Goal: Information Seeking & Learning: Learn about a topic

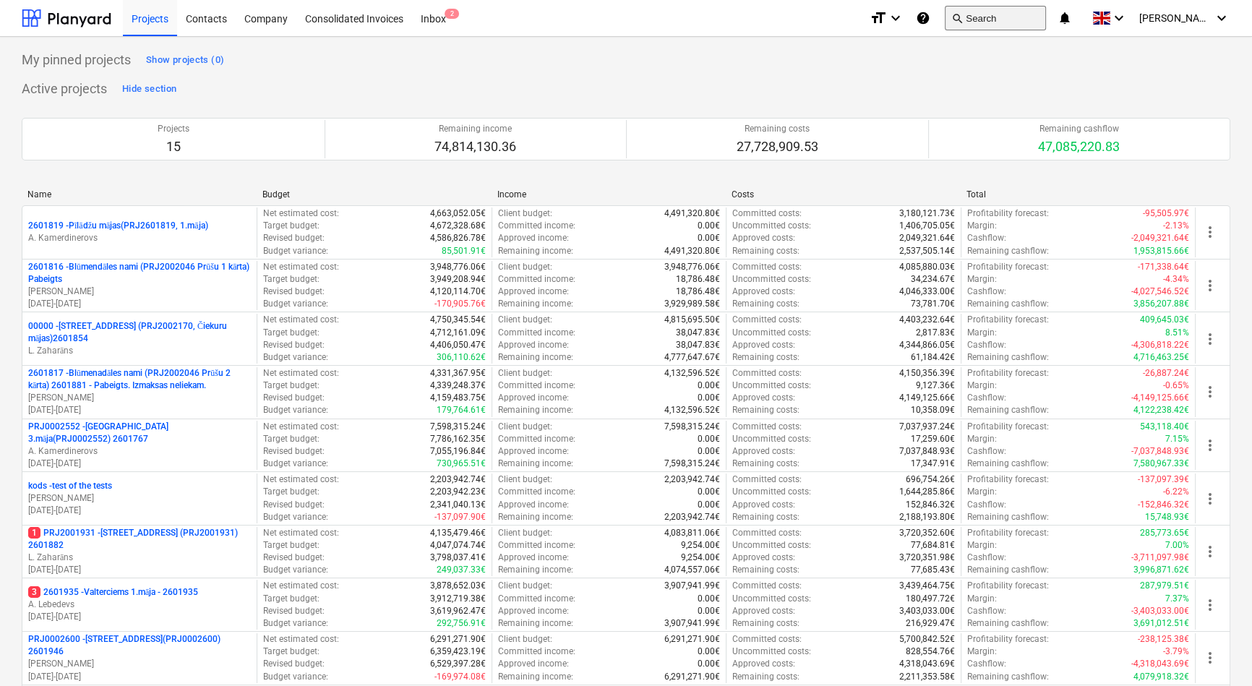
click at [1036, 20] on button "search Search" at bounding box center [995, 18] width 101 height 25
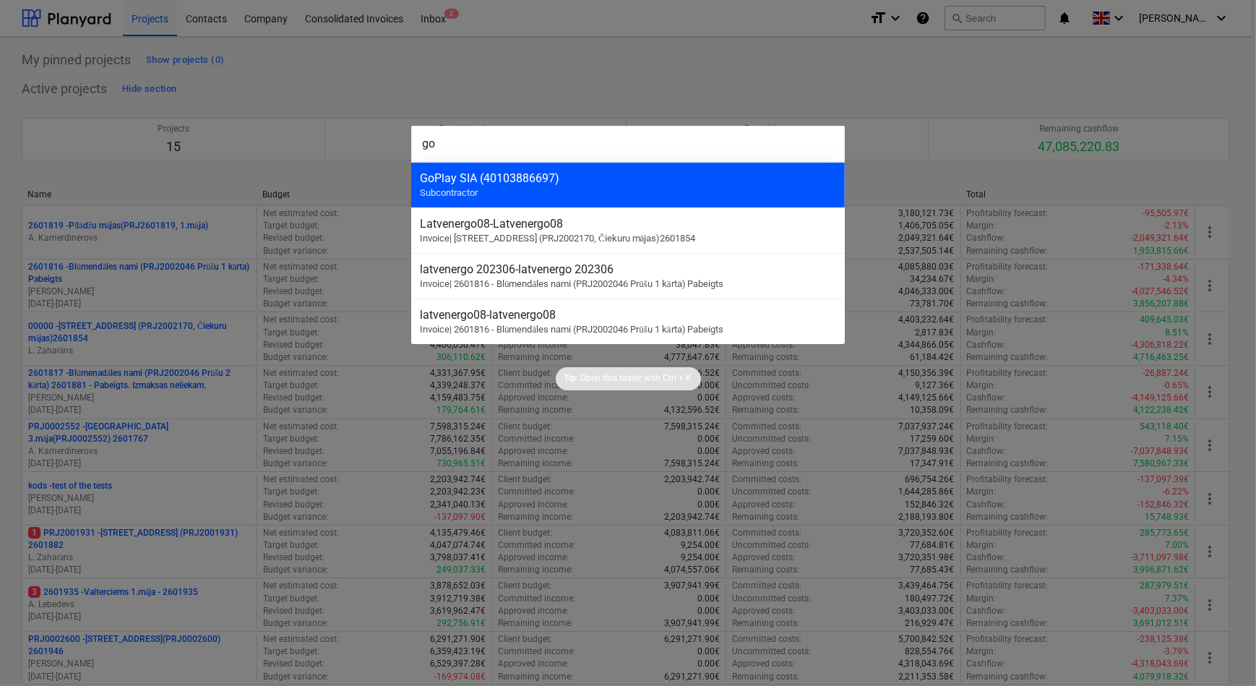
type input "go"
click at [503, 192] on div "GoPlay SIA (40103886697) Subcontractor" at bounding box center [628, 185] width 434 height 46
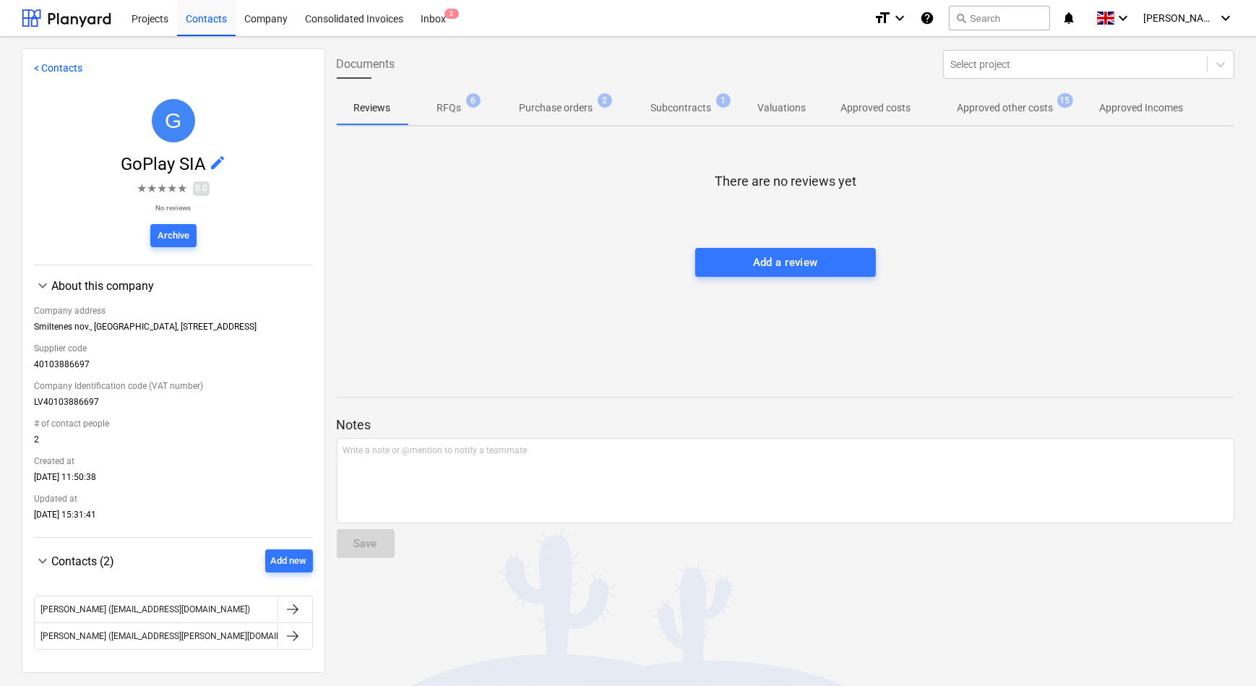
click at [990, 108] on p "Approved other costs" at bounding box center [1006, 107] width 96 height 15
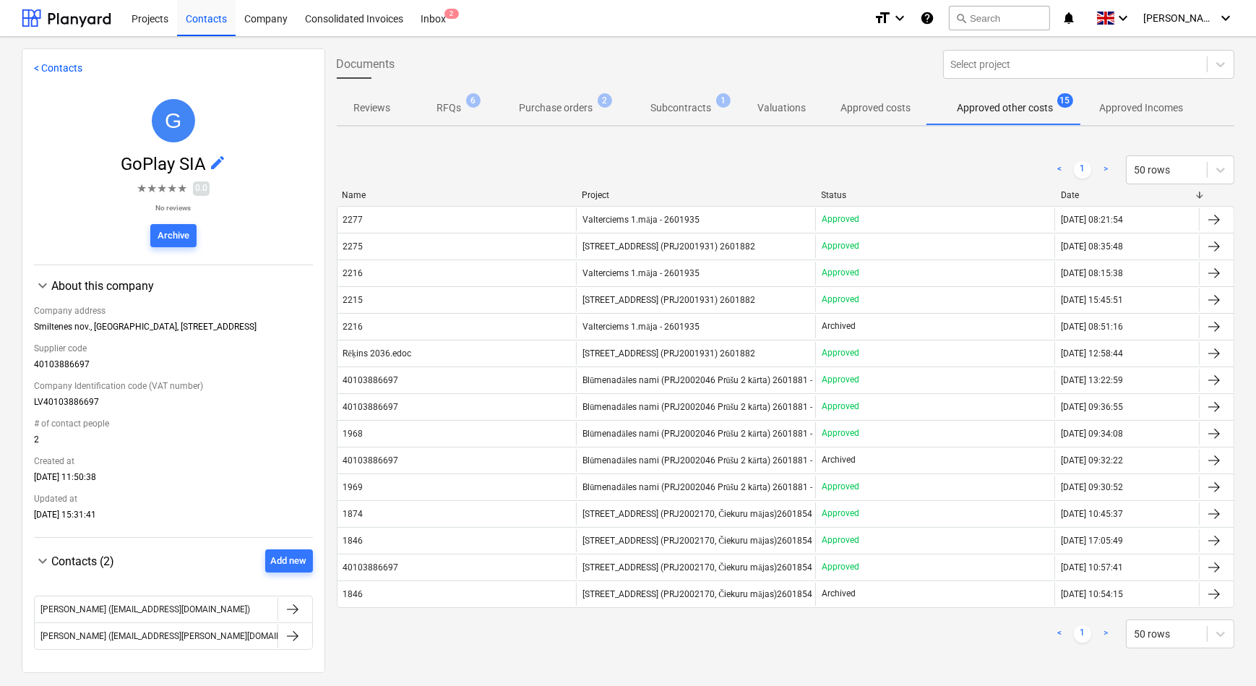
click at [526, 220] on div "2277" at bounding box center [457, 219] width 239 height 23
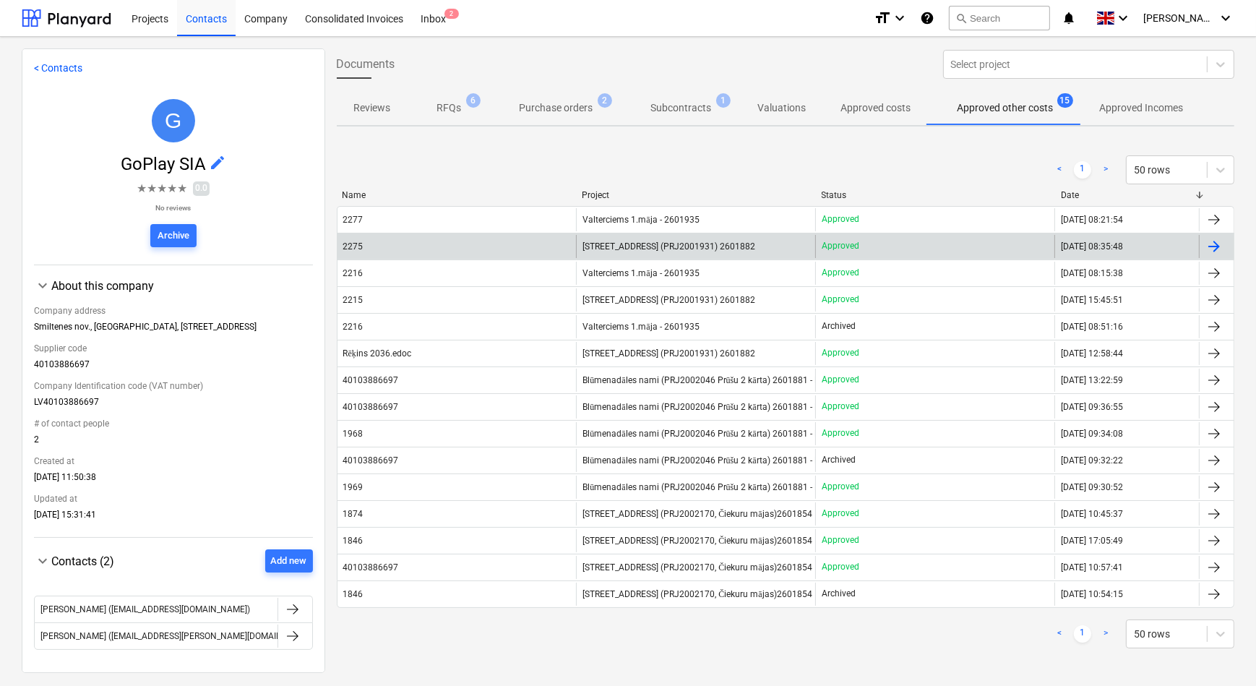
click at [643, 246] on span "[STREET_ADDRESS] (PRJ2001931) 2601882" at bounding box center [669, 246] width 173 height 10
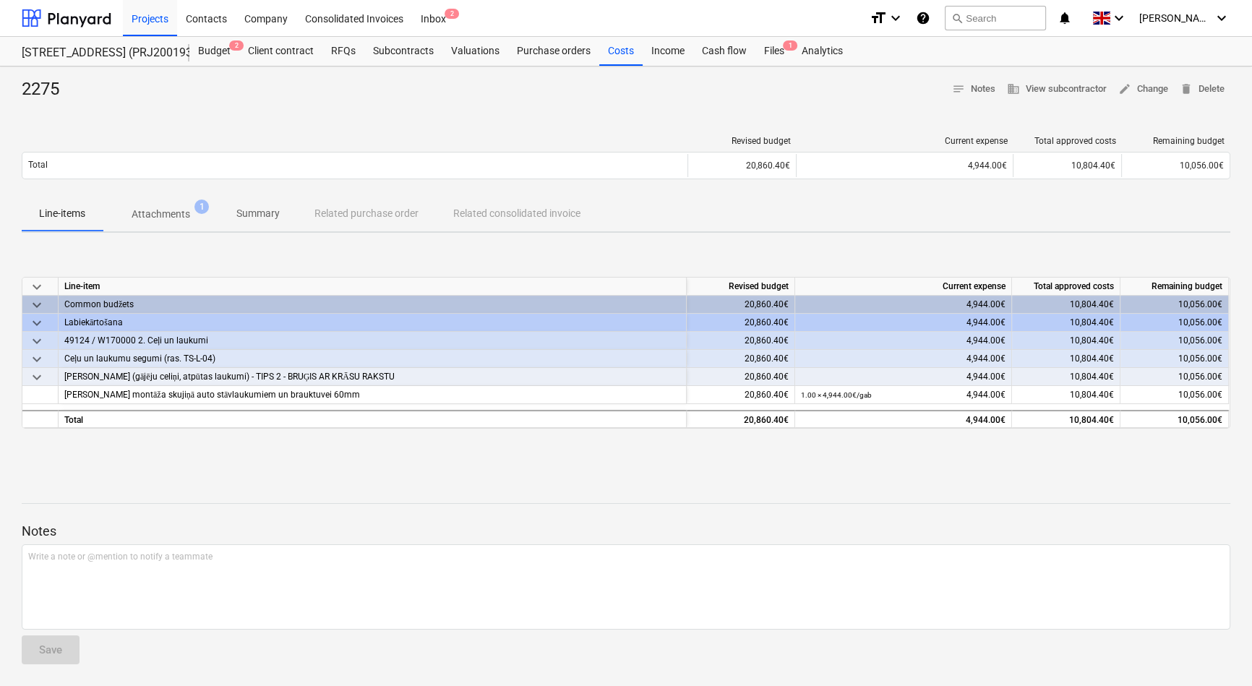
click at [163, 213] on p "Attachments" at bounding box center [161, 214] width 59 height 15
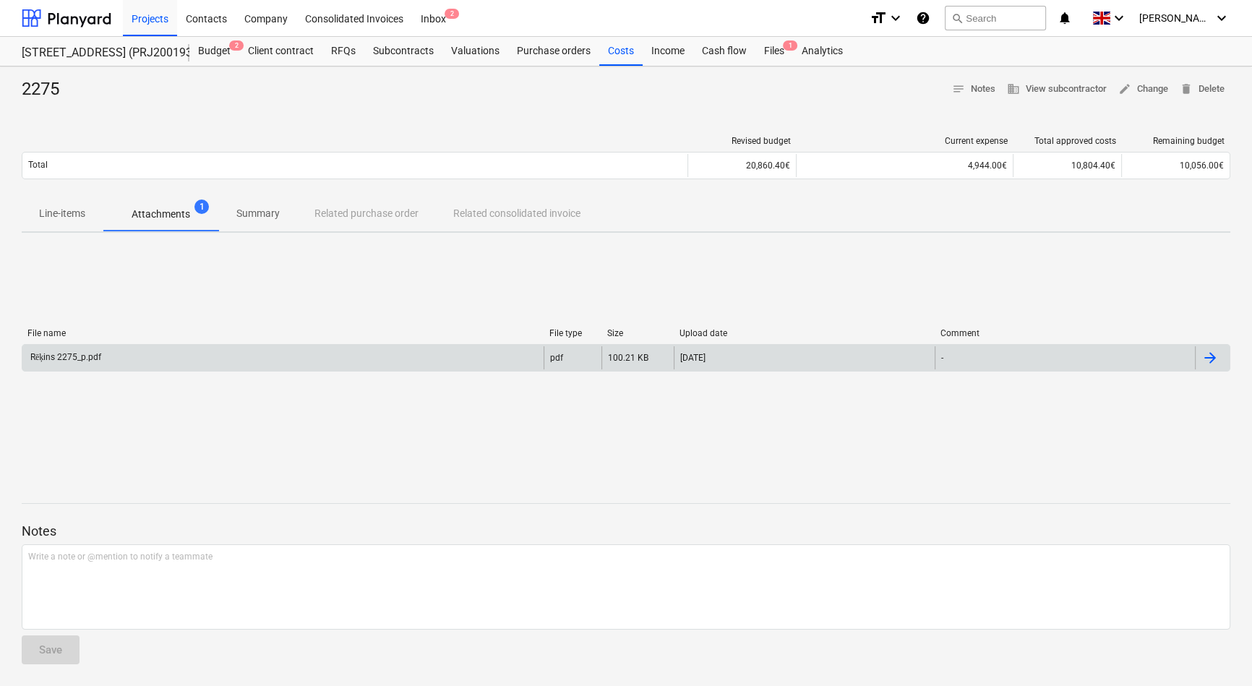
click at [137, 351] on div "Rēķins 2275_p.pdf" at bounding box center [282, 357] width 521 height 23
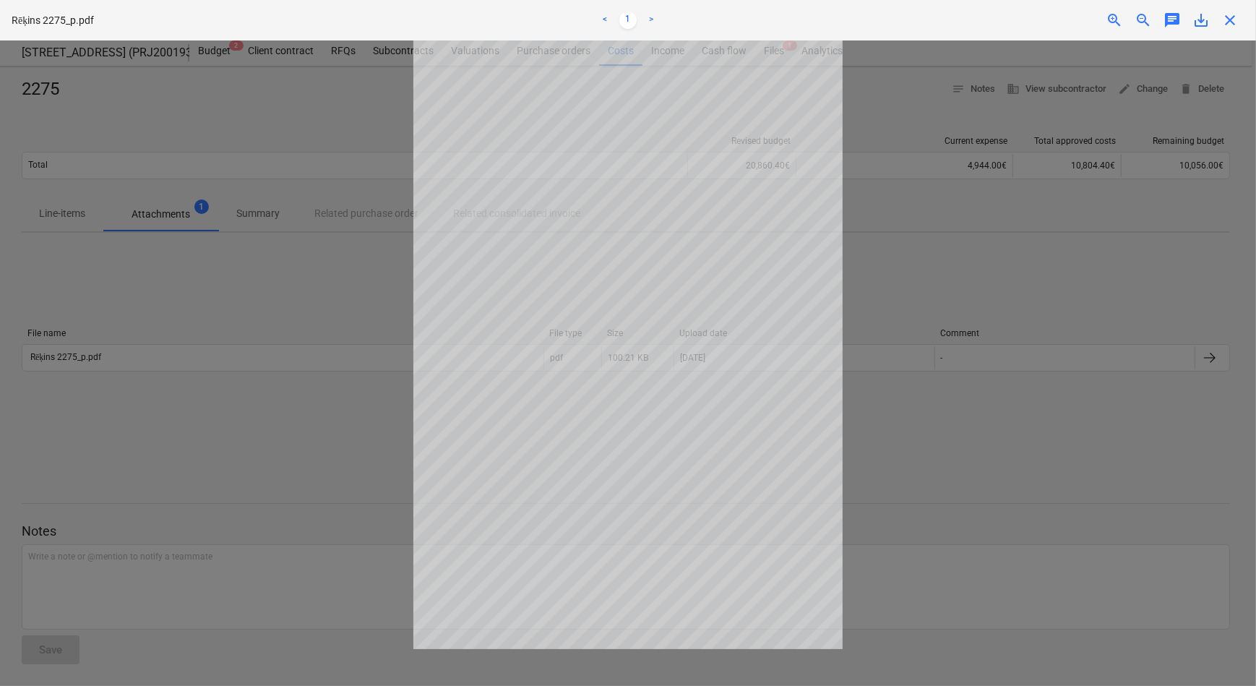
click at [338, 398] on div at bounding box center [628, 363] width 1256 height 646
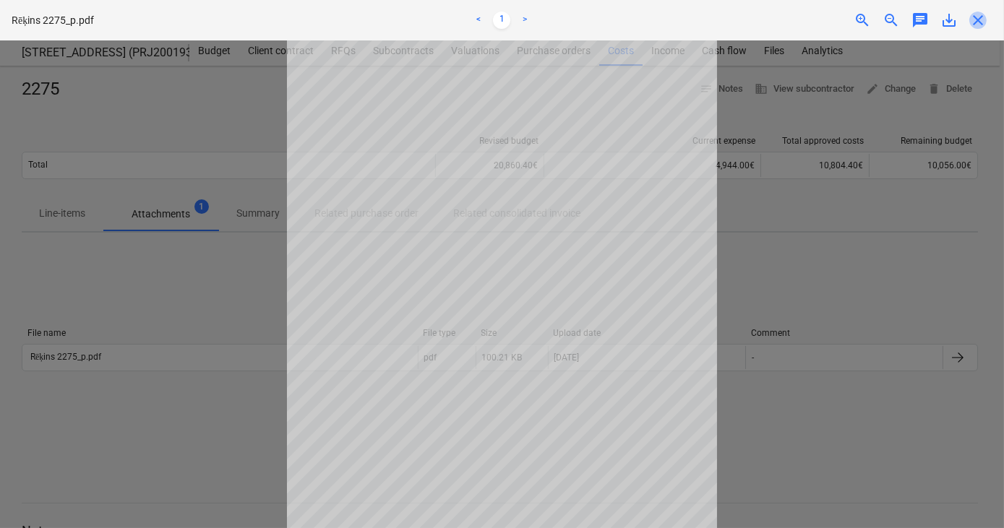
click at [983, 18] on span "close" at bounding box center [977, 20] width 17 height 17
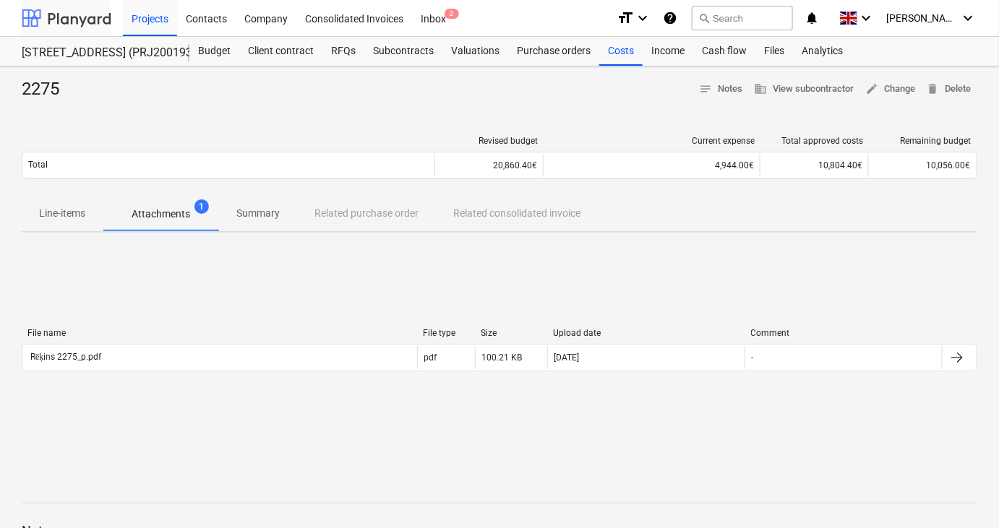
click at [82, 15] on div at bounding box center [67, 18] width 90 height 36
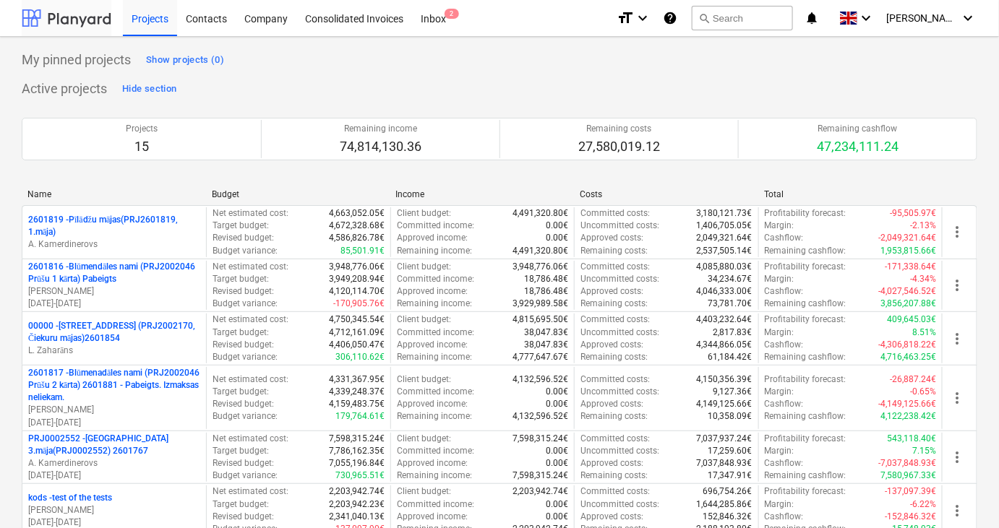
click at [87, 22] on div at bounding box center [67, 18] width 90 height 36
click at [211, 24] on div "Contacts" at bounding box center [206, 17] width 59 height 37
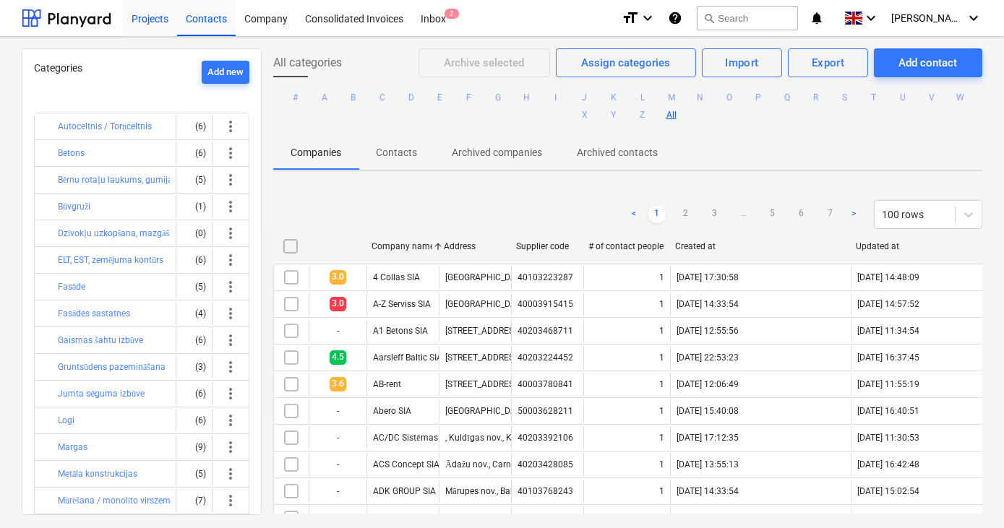
click at [145, 21] on div "Projects" at bounding box center [150, 17] width 54 height 37
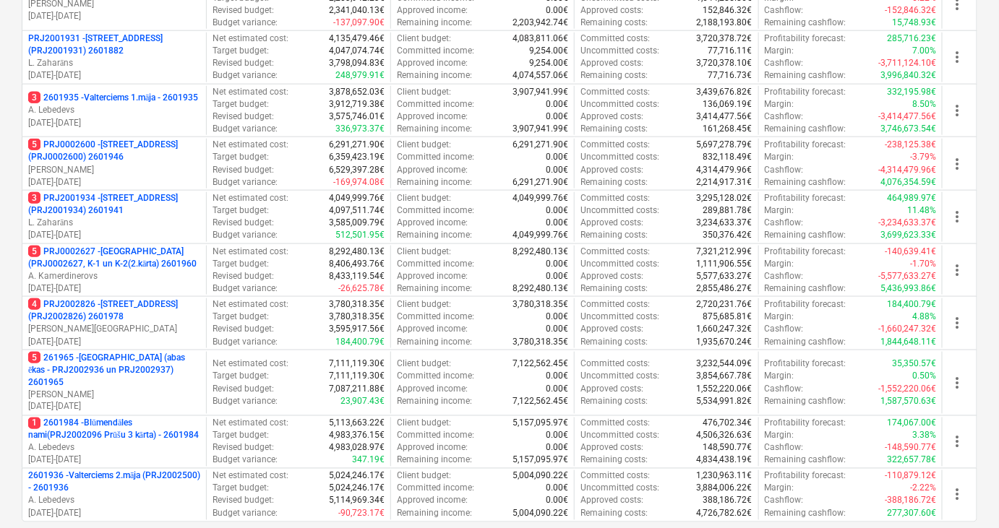
scroll to position [509, 0]
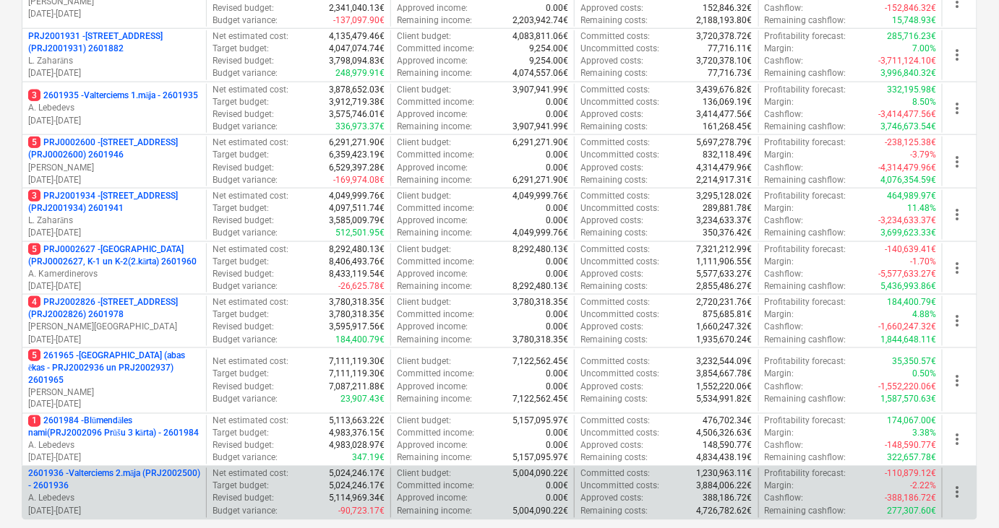
click at [112, 468] on p "2601936 - Valterciems 2.māja (PRJ2002500) - 2601936" at bounding box center [114, 480] width 172 height 25
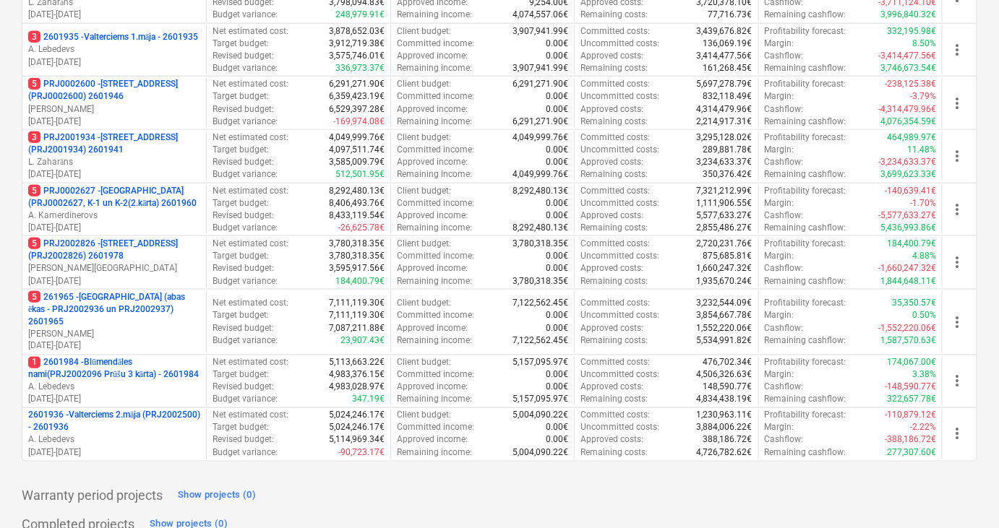
scroll to position [596, 0]
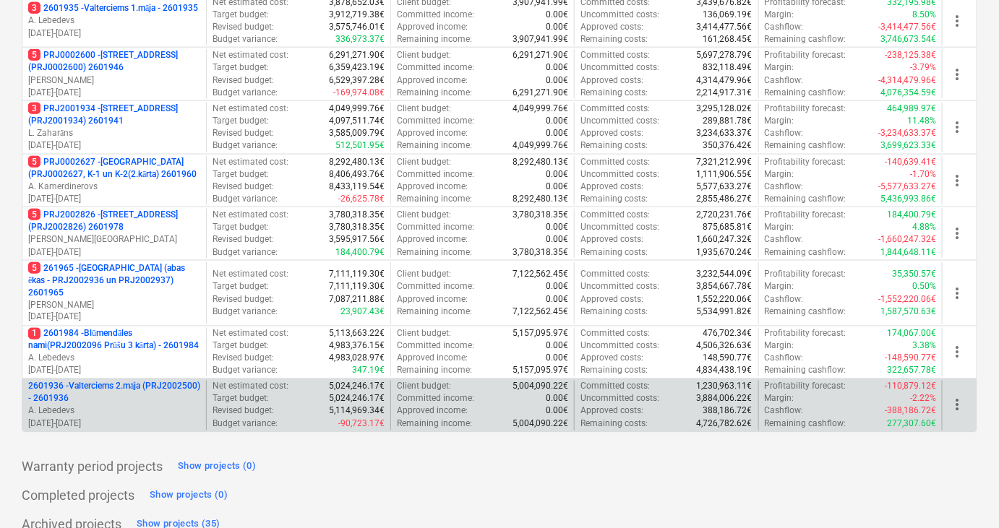
click at [85, 381] on p "2601936 - Valterciems 2.māja (PRJ2002500) - 2601936" at bounding box center [114, 393] width 172 height 25
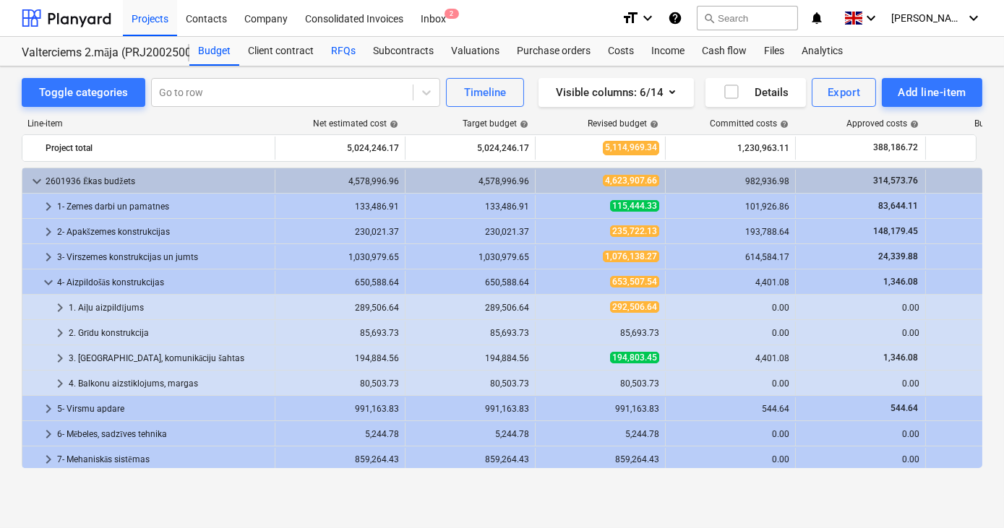
click at [346, 46] on div "RFQs" at bounding box center [343, 51] width 42 height 29
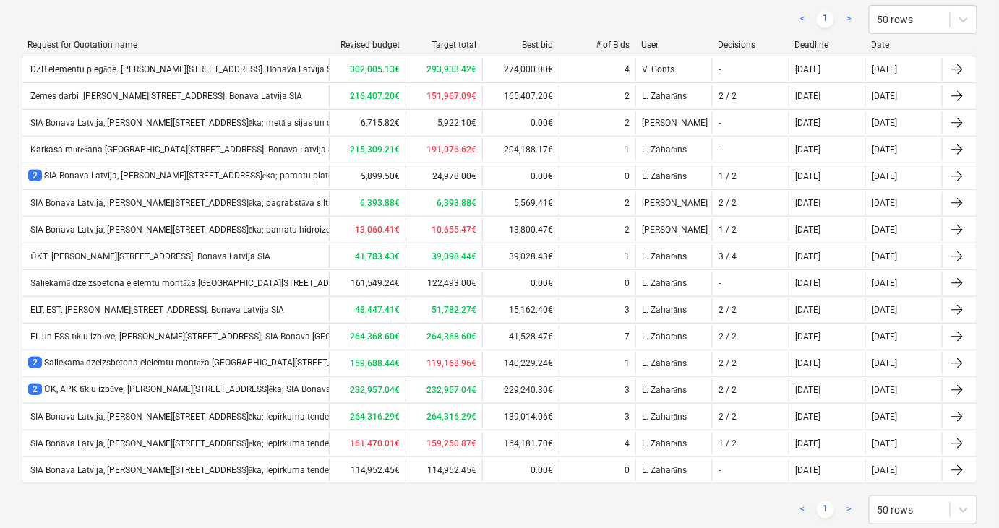
scroll to position [199, 0]
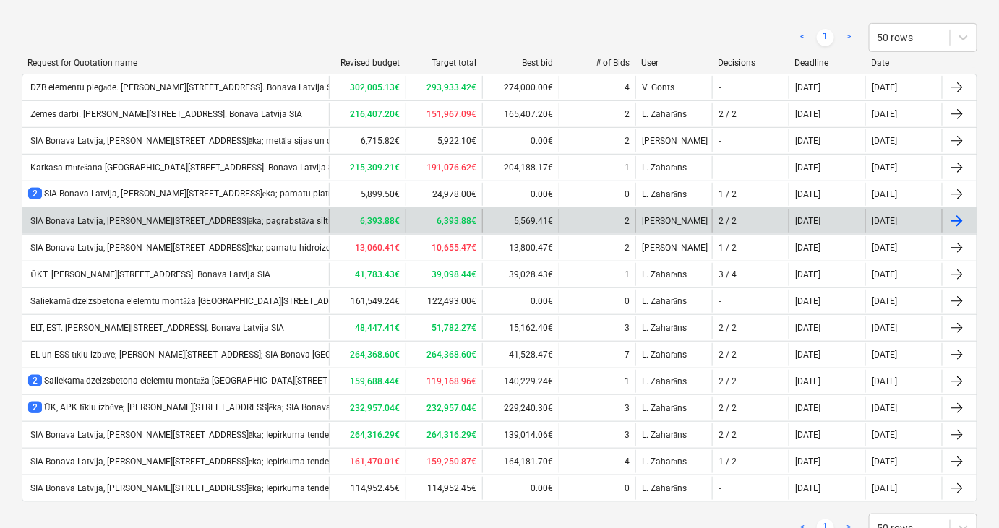
click at [192, 217] on div "SIA Bonava Latvija, Ēvalda Valtera iela 44, 2.ēka; pagrabstāva siltināšanas dar…" at bounding box center [206, 221] width 357 height 11
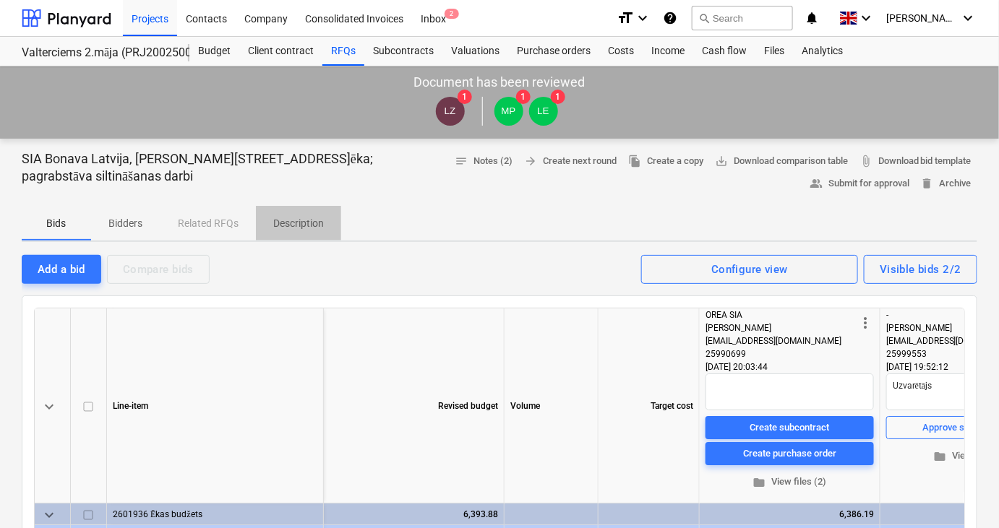
click at [310, 222] on p "Description" at bounding box center [298, 223] width 51 height 15
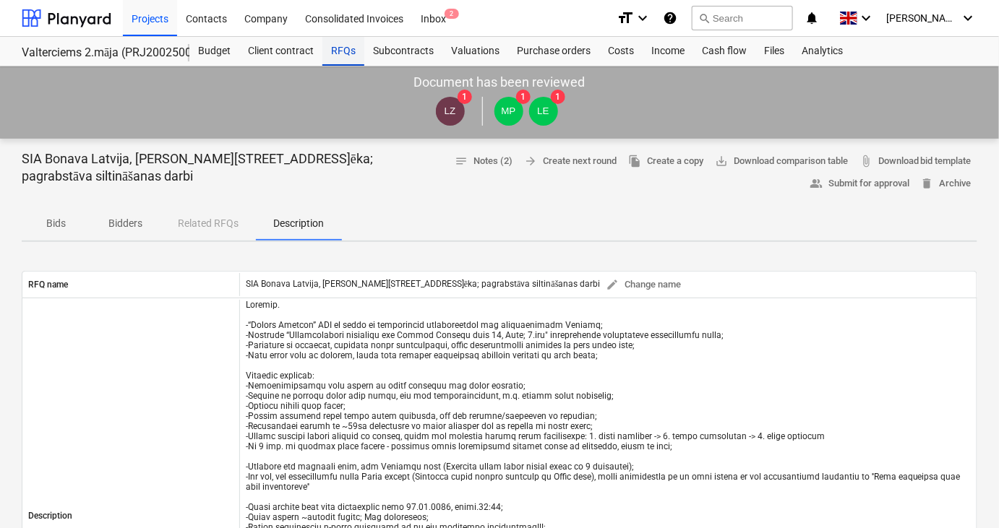
click at [335, 61] on div "RFQs" at bounding box center [343, 51] width 42 height 29
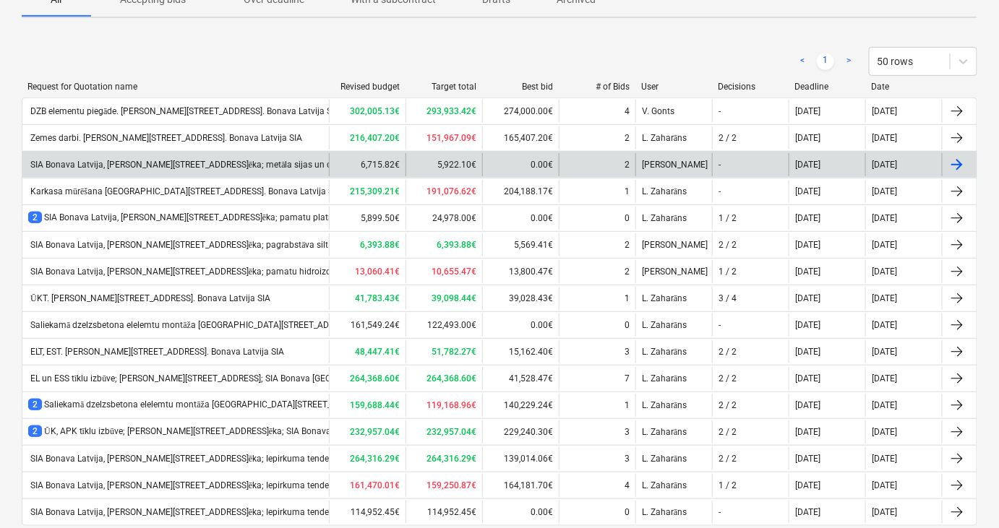
scroll to position [250, 0]
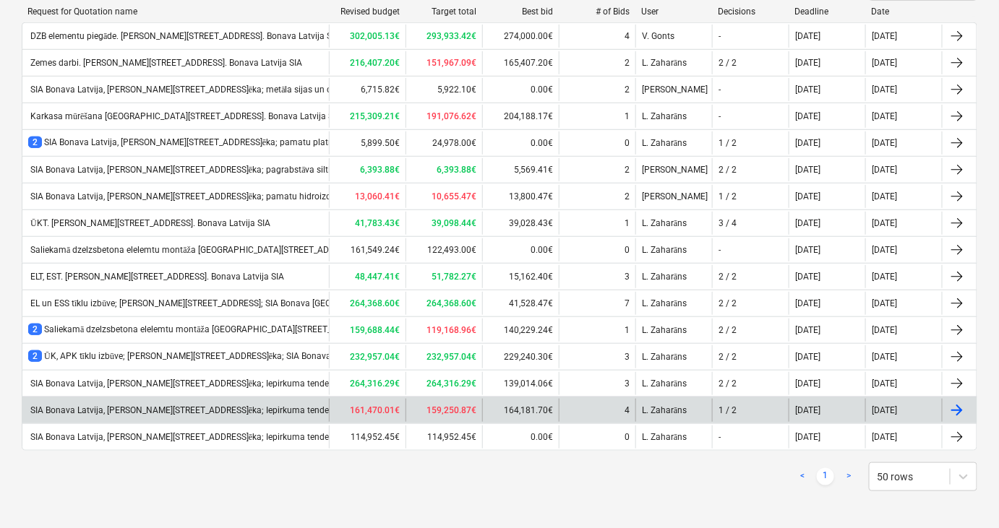
click at [251, 407] on div "SIA Bonava Latvija, Ēvalda Valtera iela 44, 2.ēka; Iepirkuma tenderis- Labiekār…" at bounding box center [228, 411] width 400 height 11
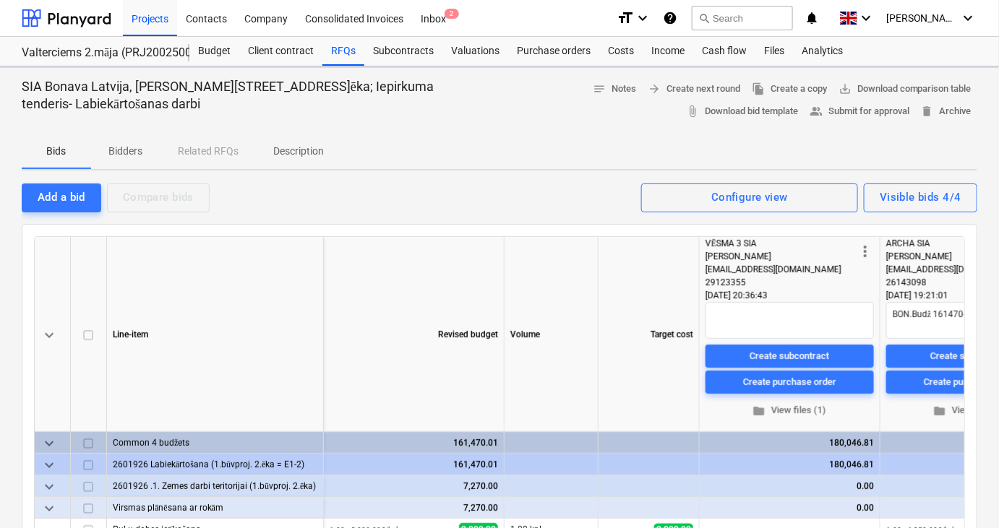
type textarea "x"
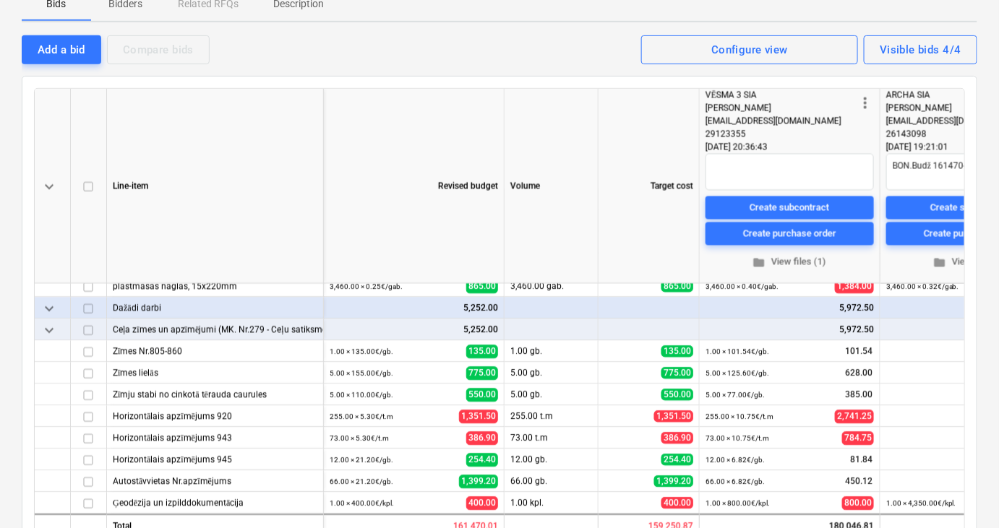
scroll to position [3048, 0]
